Goal: Task Accomplishment & Management: Use online tool/utility

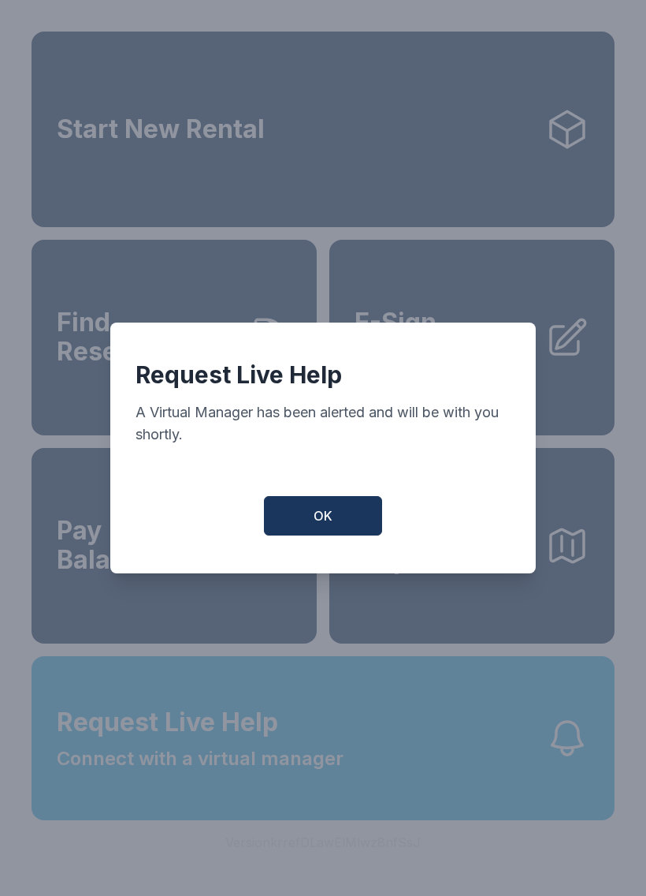
click at [368, 535] on button "OK" at bounding box center [323, 515] width 118 height 39
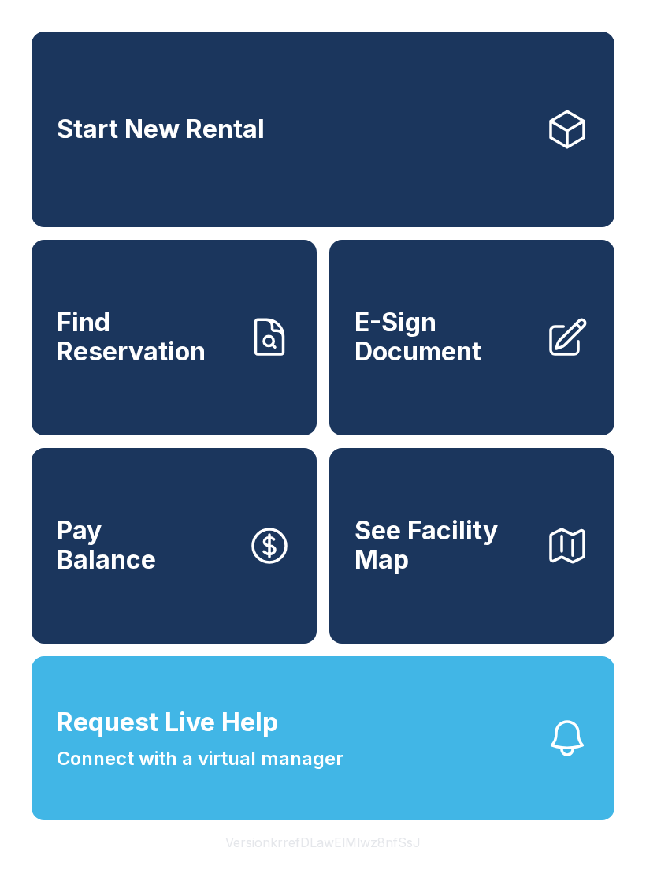
click at [337, 534] on button "See Facility Map" at bounding box center [472, 545] width 285 height 195
click at [342, 773] on span "Connect with a virtual manager" at bounding box center [200, 758] width 287 height 28
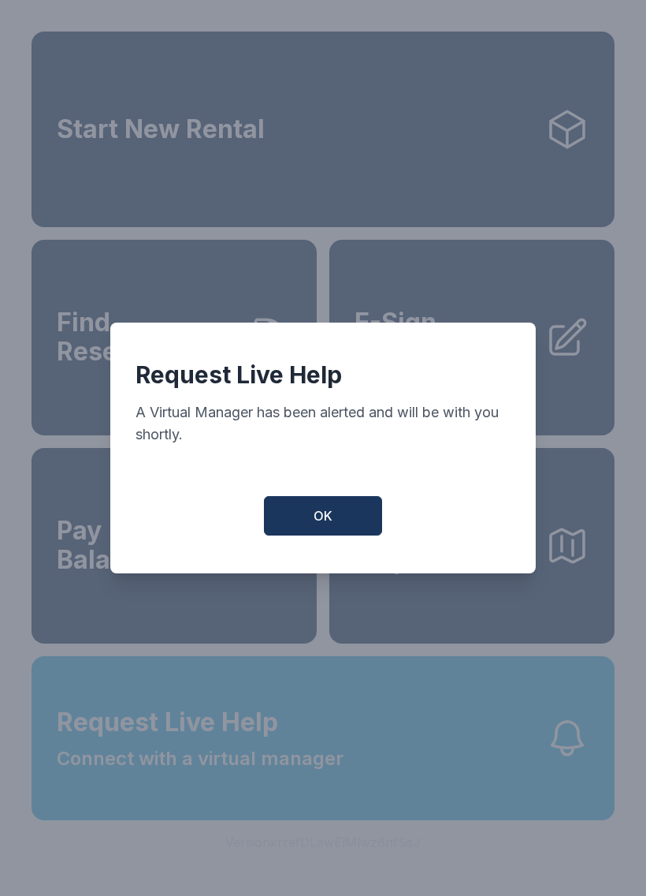
click at [343, 519] on button "OK" at bounding box center [323, 515] width 118 height 39
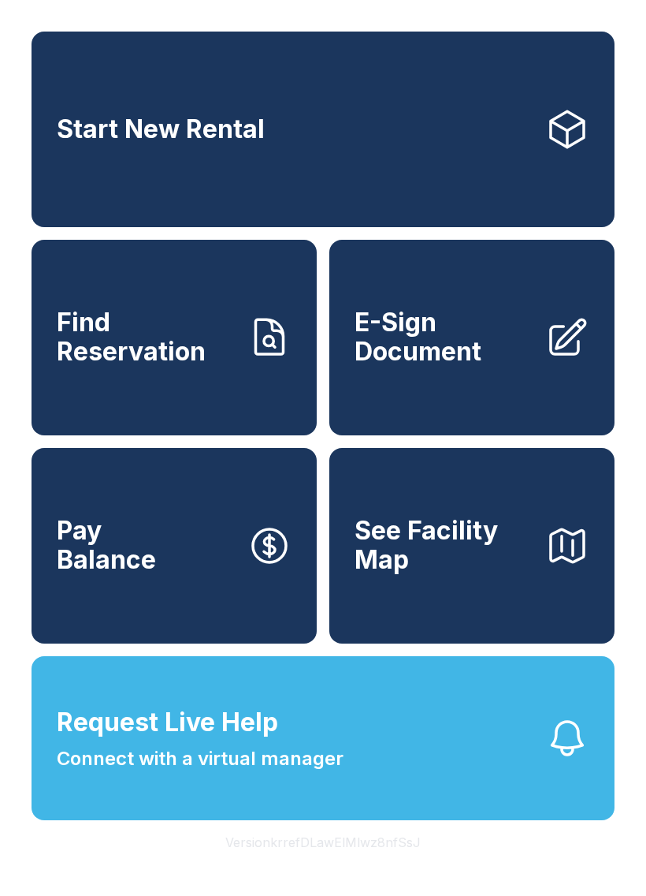
click at [542, 791] on button "Request Live Help Connect with a virtual manager" at bounding box center [323, 738] width 583 height 164
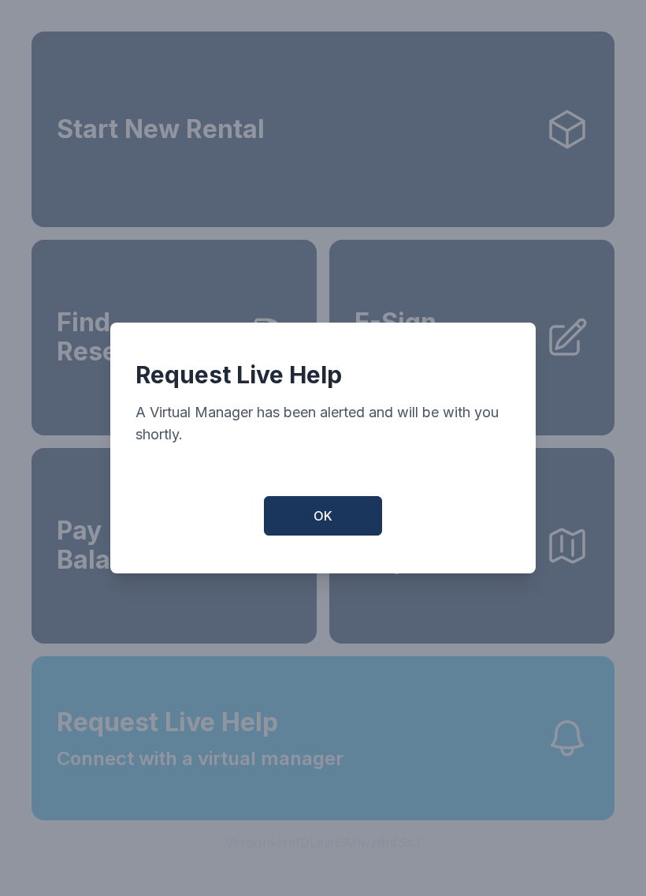
click at [326, 535] on button "OK" at bounding box center [323, 515] width 118 height 39
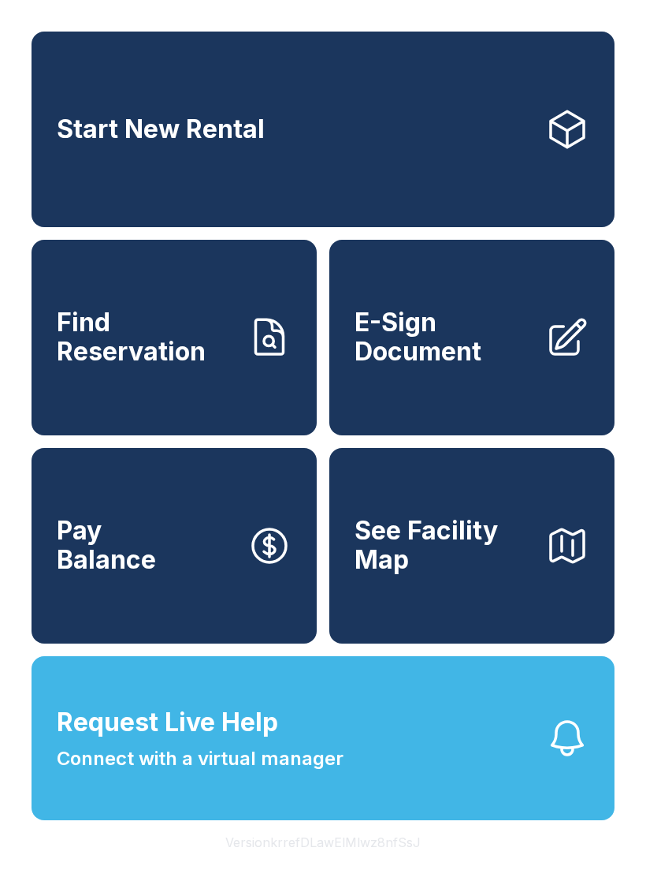
click at [326, 541] on div "Start New Rental Find Reservation E-Sign Document Pay Balance See Facility Map" at bounding box center [323, 338] width 583 height 612
click at [534, 387] on link "E-Sign Document" at bounding box center [472, 337] width 285 height 195
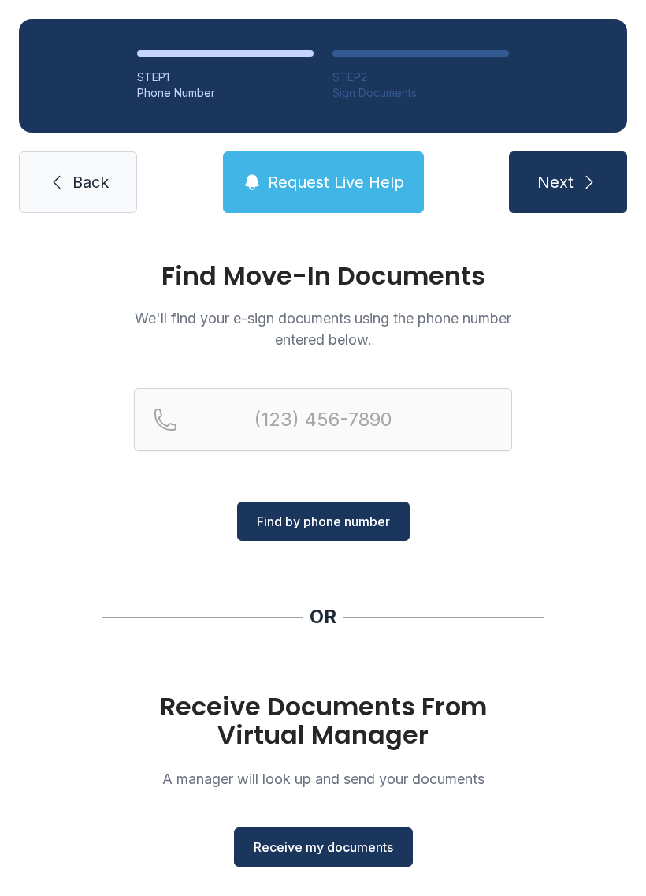
click at [77, 199] on link "Back" at bounding box center [78, 181] width 118 height 61
